Goal: Navigation & Orientation: Find specific page/section

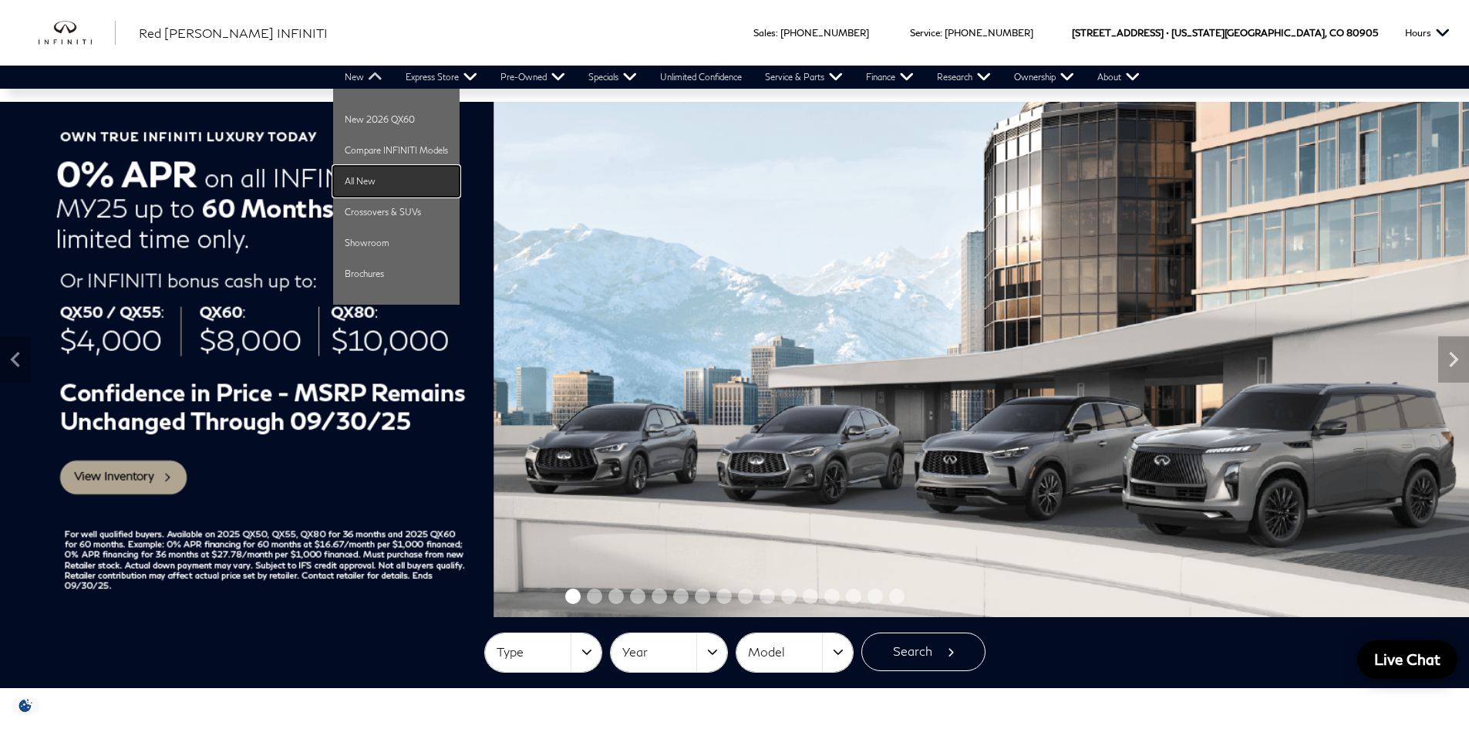
click at [364, 184] on link "All New" at bounding box center [396, 181] width 126 height 31
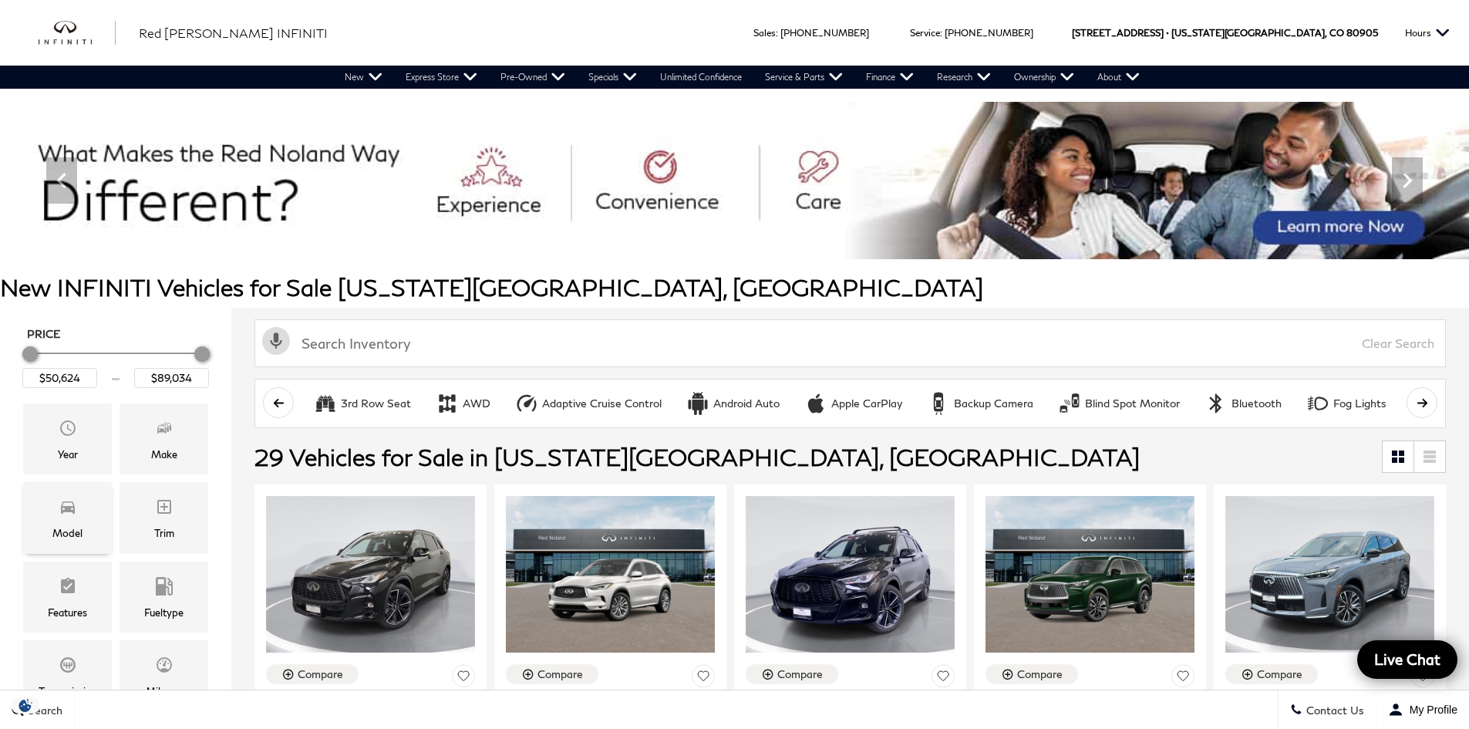
click at [67, 513] on icon "Model" at bounding box center [68, 506] width 19 height 19
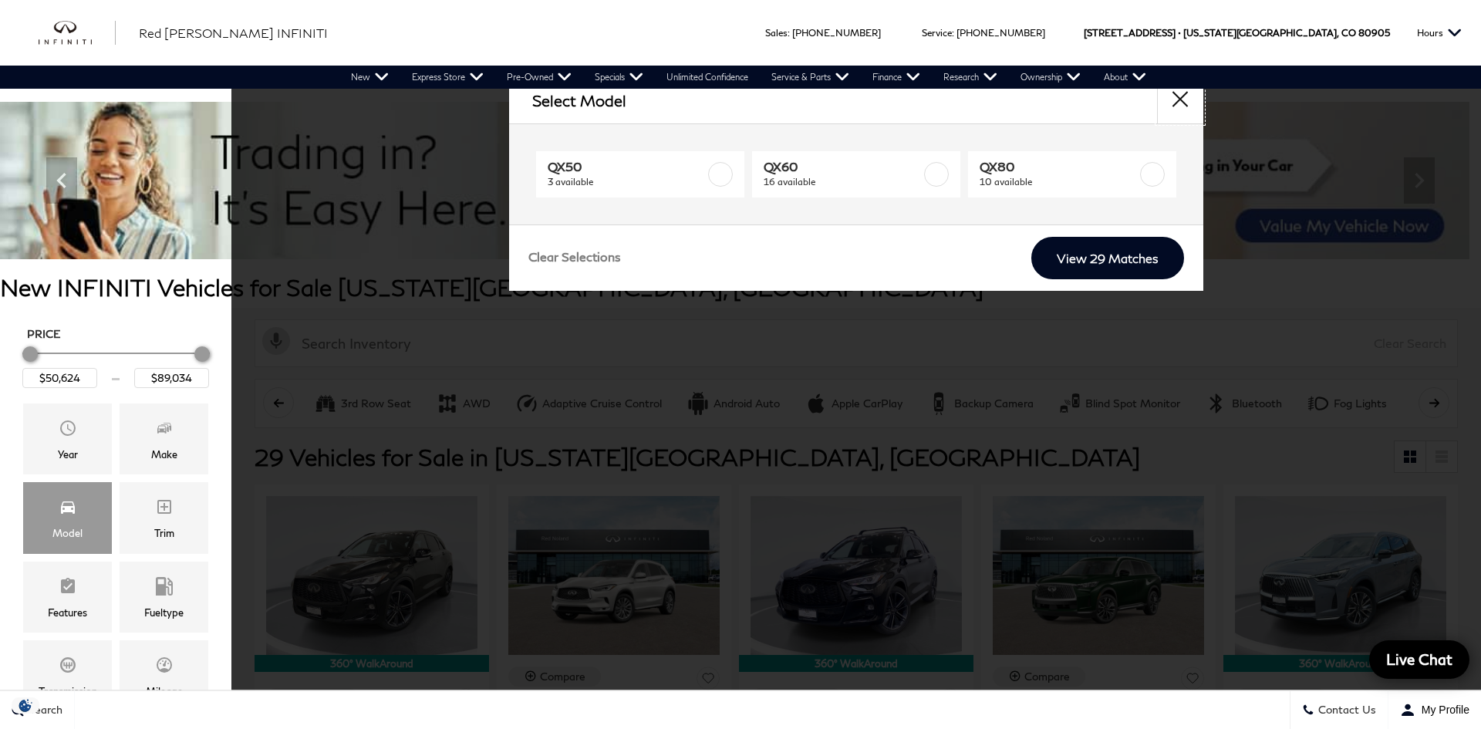
click at [1175, 99] on button "close" at bounding box center [1180, 100] width 46 height 46
